Goal: Transaction & Acquisition: Download file/media

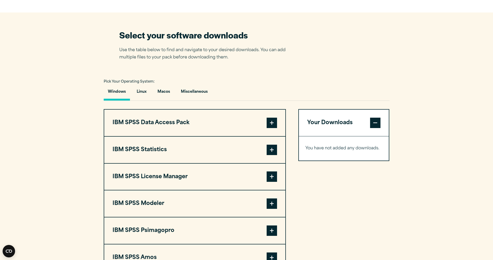
scroll to position [338, 0]
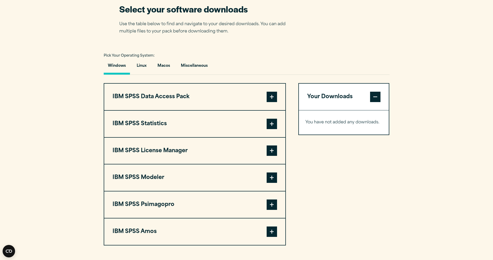
click at [271, 122] on span at bounding box center [272, 124] width 10 height 10
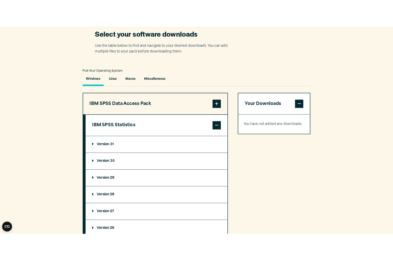
scroll to position [416, 0]
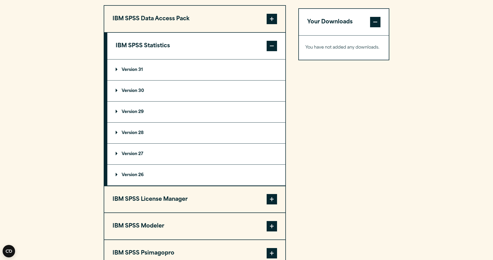
click at [137, 108] on summary "Version 29" at bounding box center [196, 112] width 178 height 21
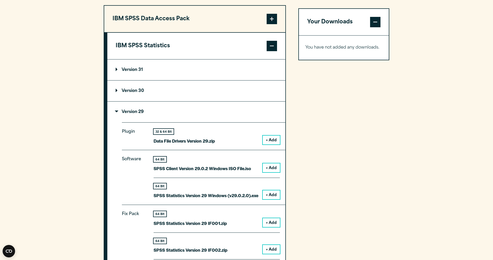
click at [275, 199] on button "+ Add" at bounding box center [271, 194] width 17 height 9
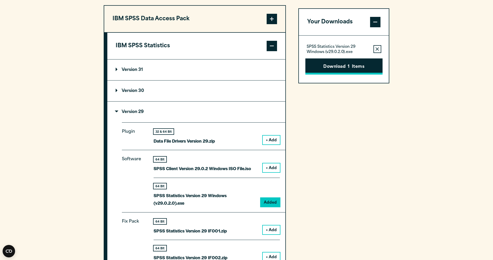
click at [351, 66] on button "Download 1 Items" at bounding box center [343, 66] width 77 height 16
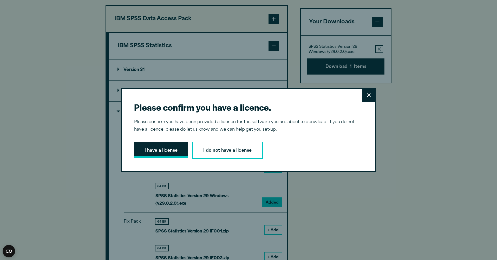
click at [169, 151] on button "I have a license" at bounding box center [161, 150] width 54 height 16
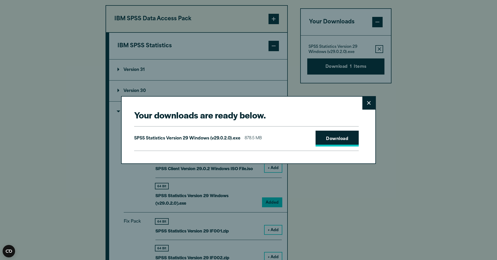
click at [340, 137] on link "Download" at bounding box center [336, 139] width 43 height 16
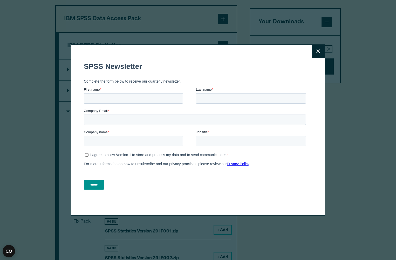
click at [317, 52] on icon at bounding box center [319, 51] width 4 height 4
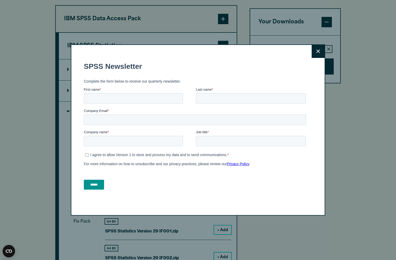
click at [317, 53] on icon at bounding box center [319, 51] width 4 height 4
